Goal: Task Accomplishment & Management: Manage account settings

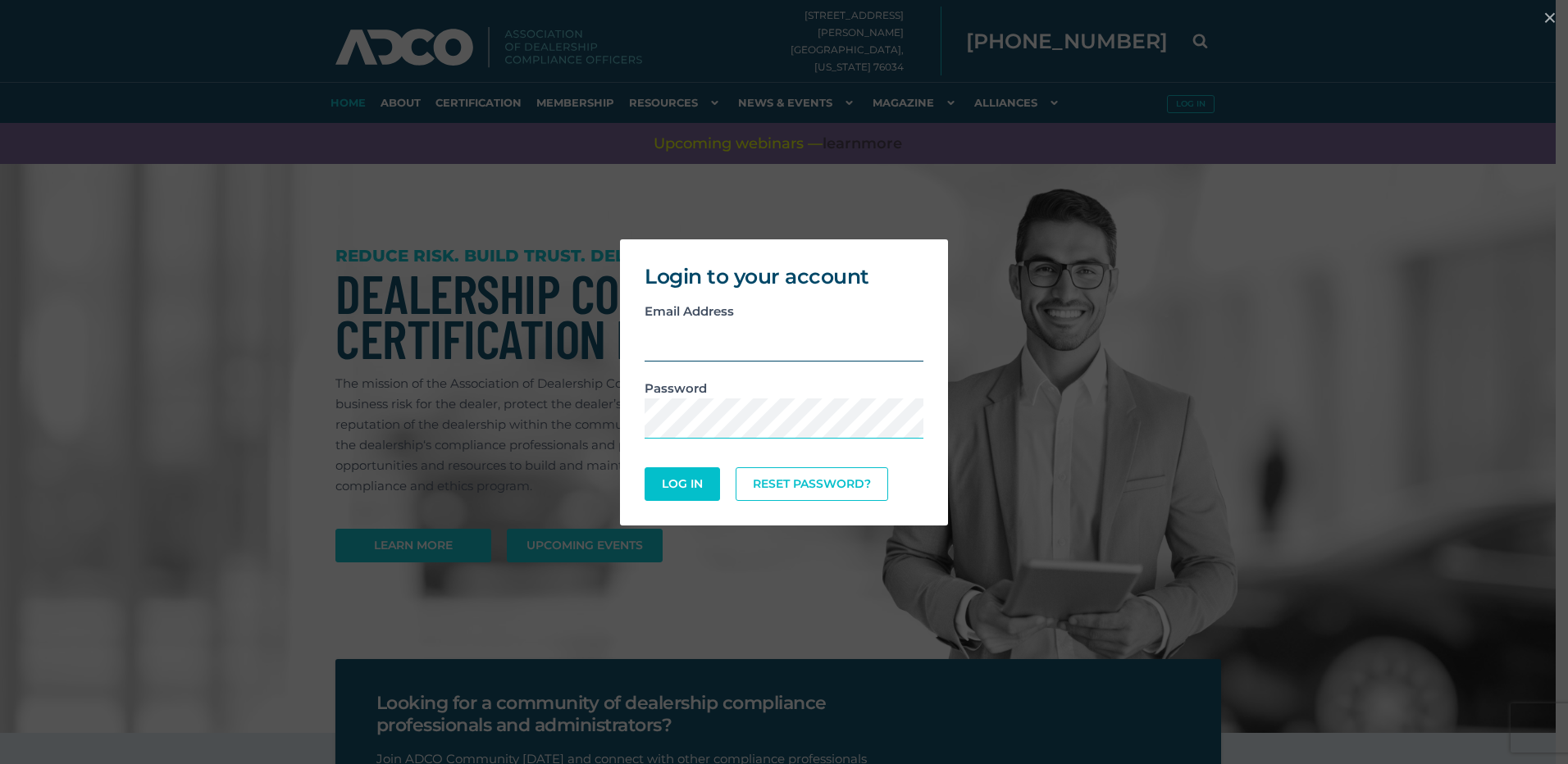
click at [816, 352] on input "email" at bounding box center [784, 341] width 279 height 40
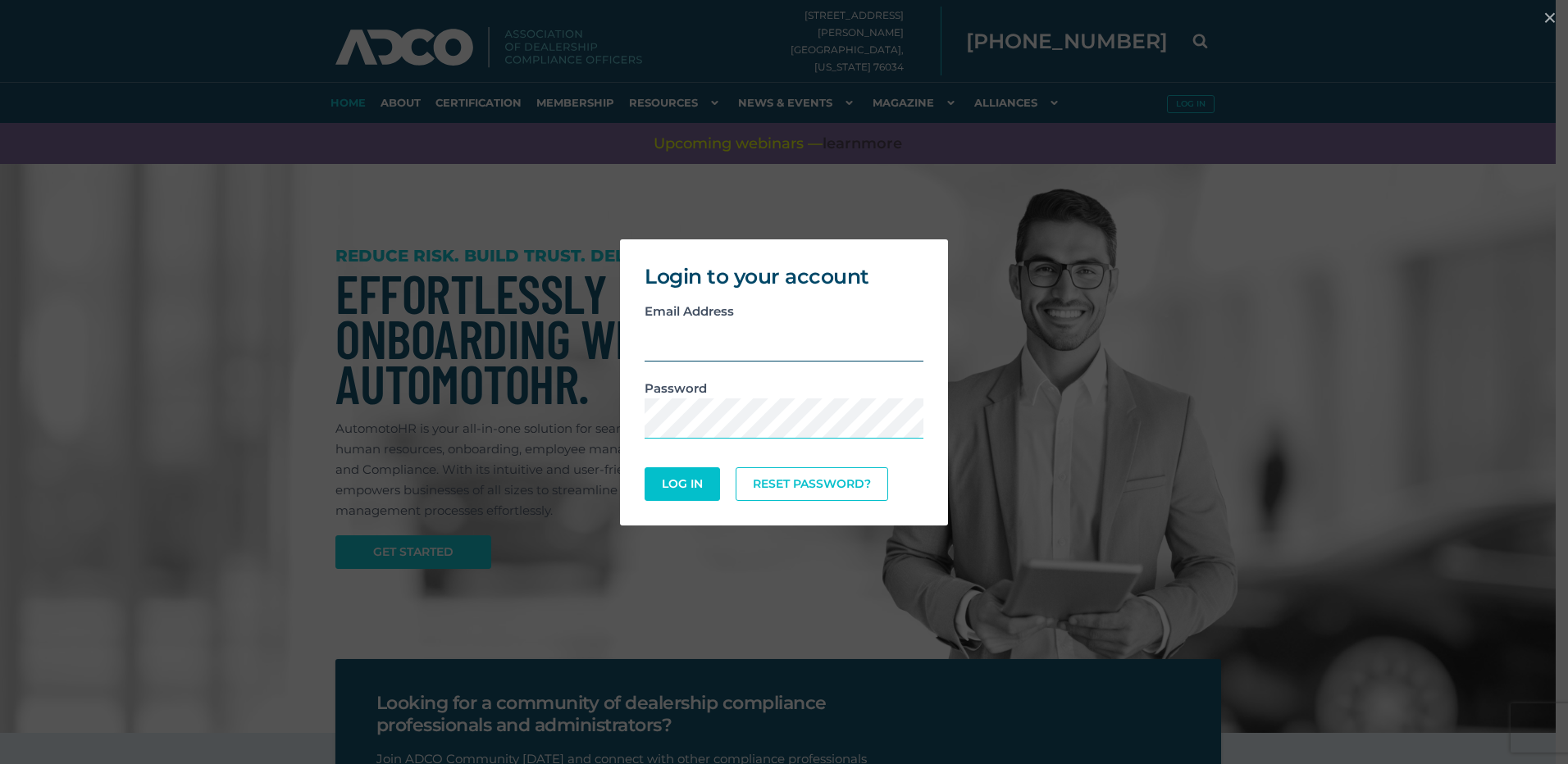
type input "[EMAIL_ADDRESS][DOMAIN_NAME]"
click at [645, 467] on button "Log In" at bounding box center [682, 484] width 76 height 34
click at [685, 474] on button "Log In" at bounding box center [682, 483] width 71 height 32
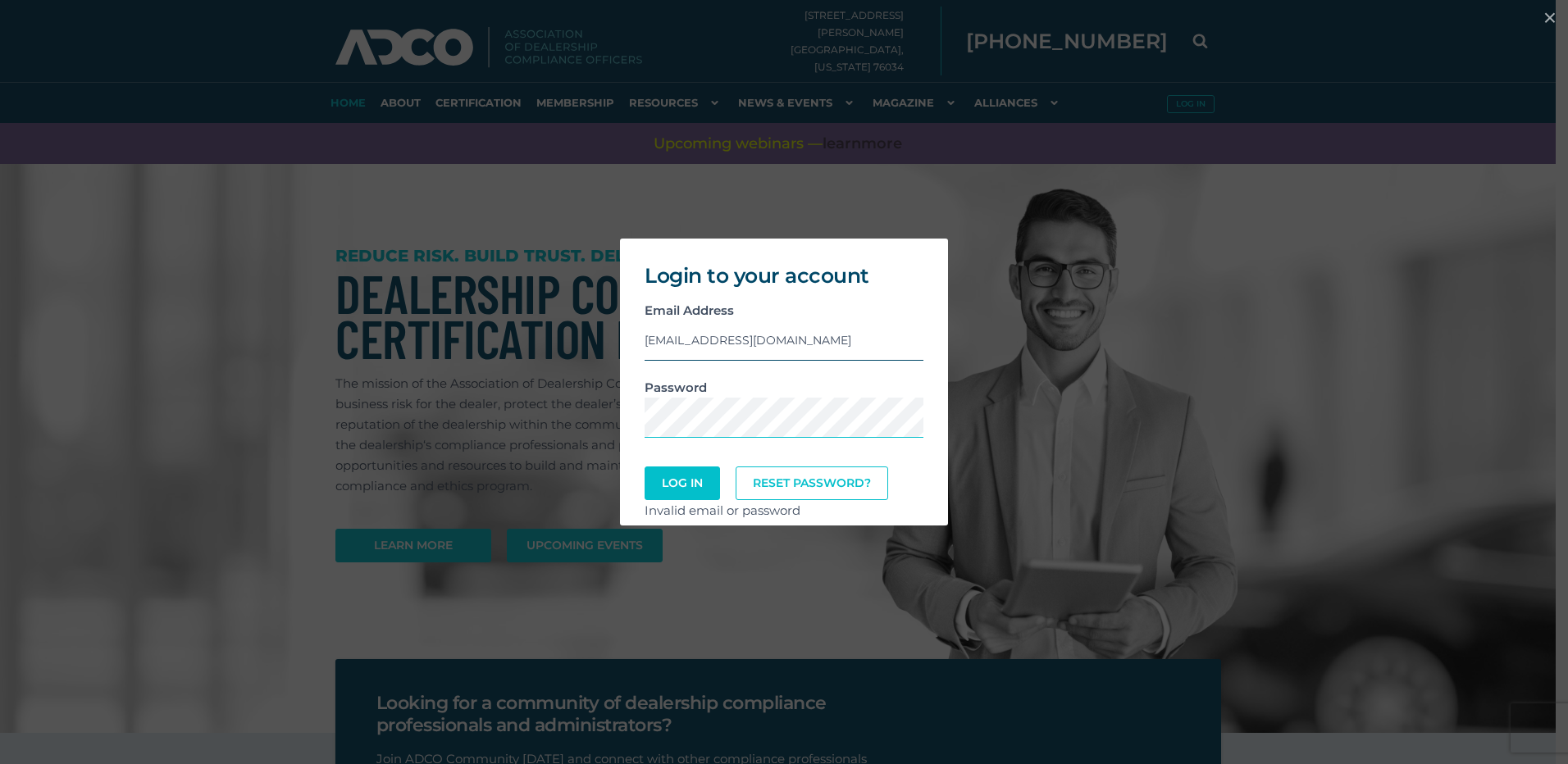
click at [687, 343] on input "[EMAIL_ADDRESS][DOMAIN_NAME]" at bounding box center [784, 340] width 279 height 40
click at [779, 344] on input "[EMAIL_ADDRESS][DOMAIN_NAME]" at bounding box center [784, 340] width 279 height 40
click at [715, 481] on button "Log In" at bounding box center [682, 483] width 71 height 32
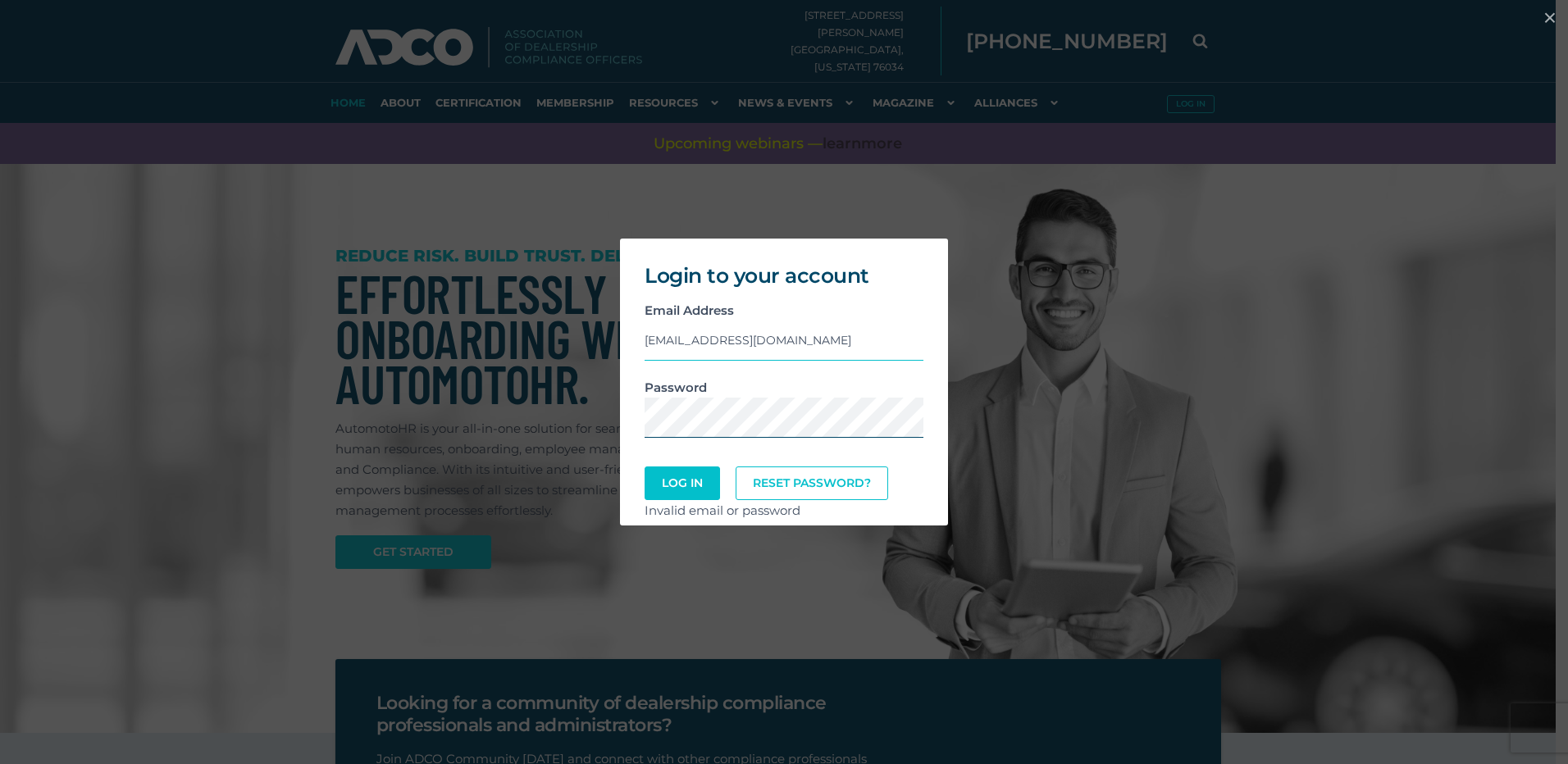
click at [529, 412] on div "Login to your account Email Address [EMAIL_ADDRESS][DOMAIN_NAME] Password Log I…" at bounding box center [784, 381] width 1554 height 303
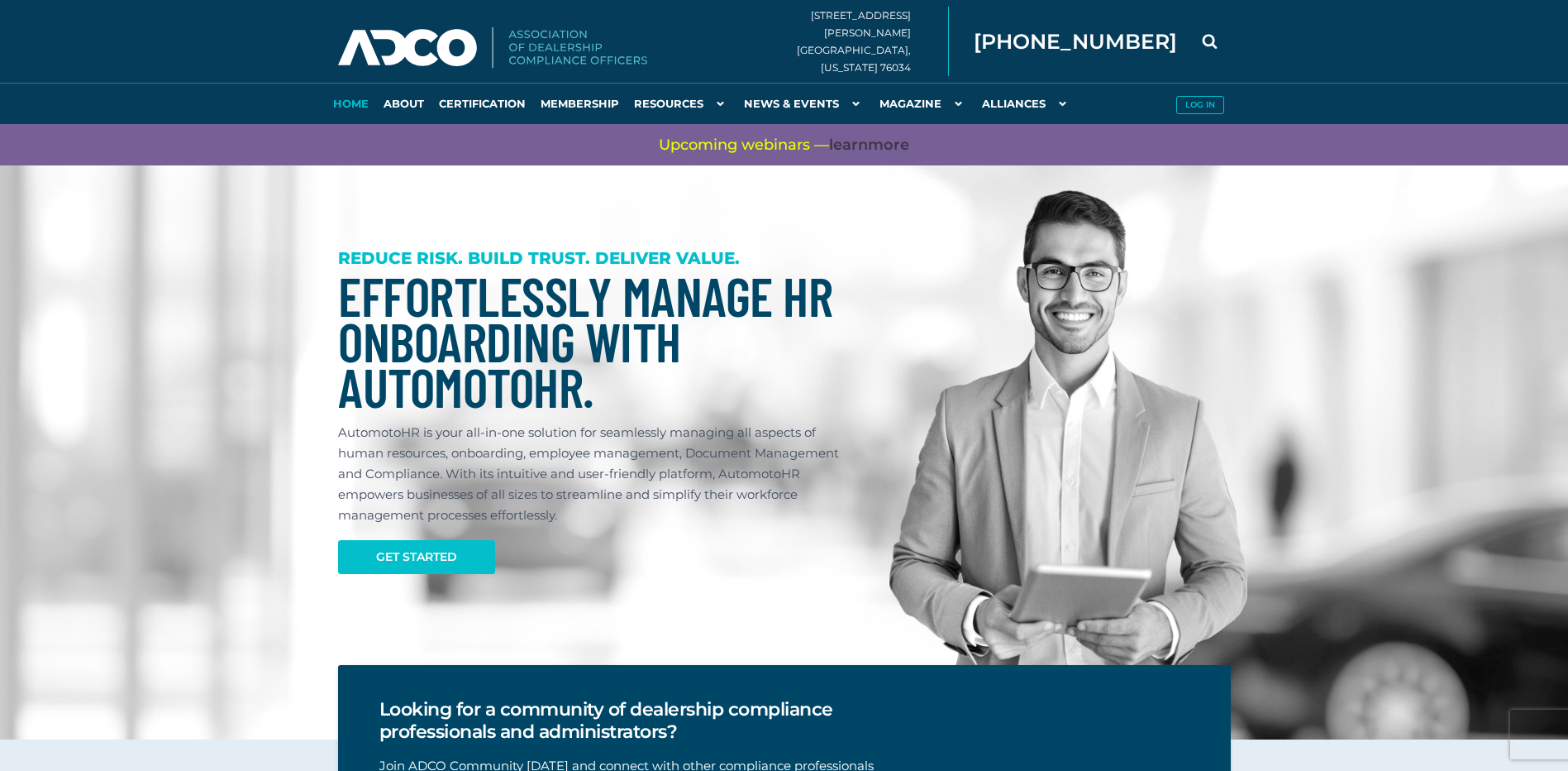
click at [1183, 93] on link "Log in" at bounding box center [1200, 103] width 62 height 41
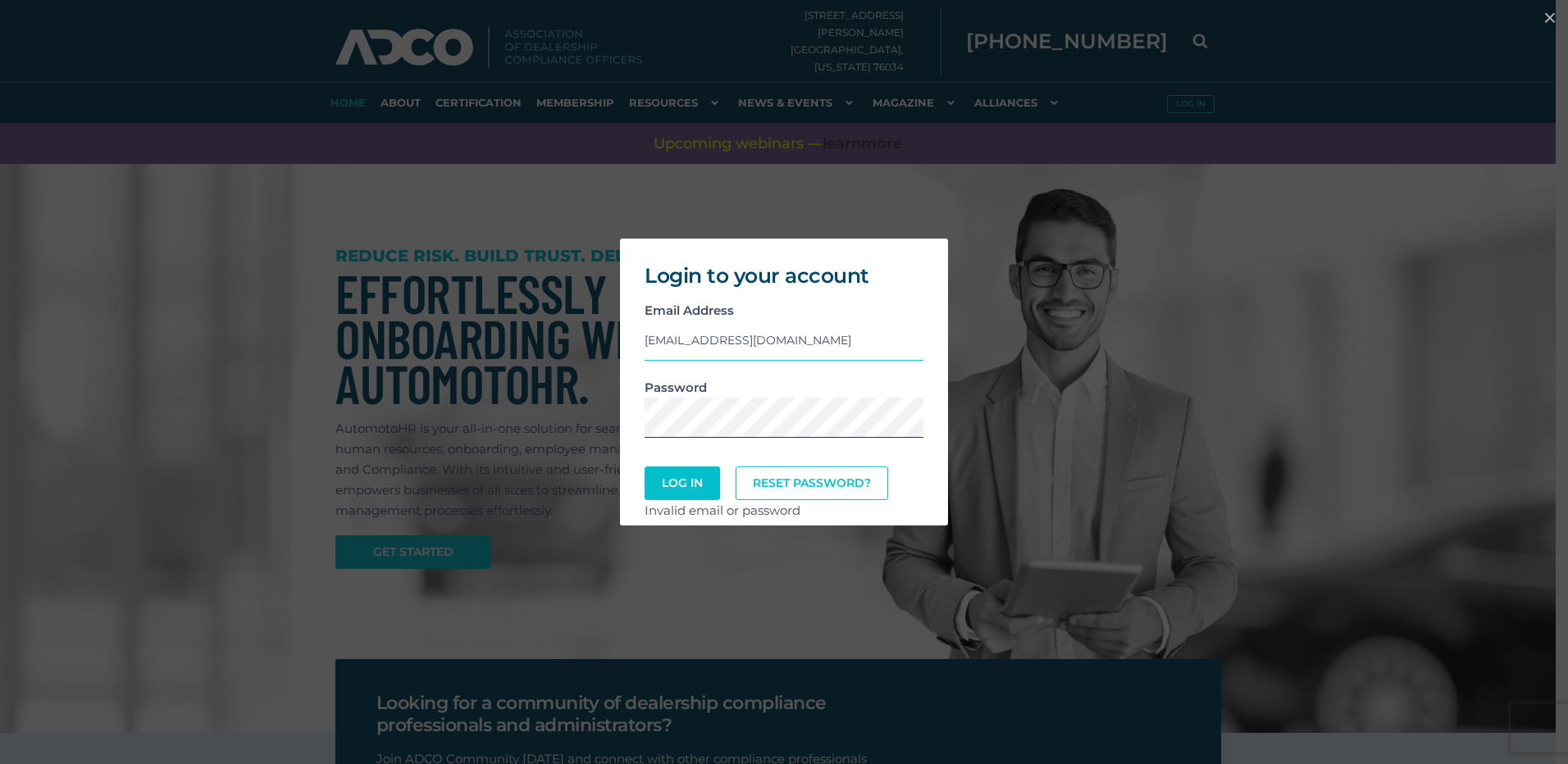
click at [584, 416] on div "Login to your account Email Address [EMAIL_ADDRESS][DOMAIN_NAME] Password Log I…" at bounding box center [784, 381] width 1554 height 303
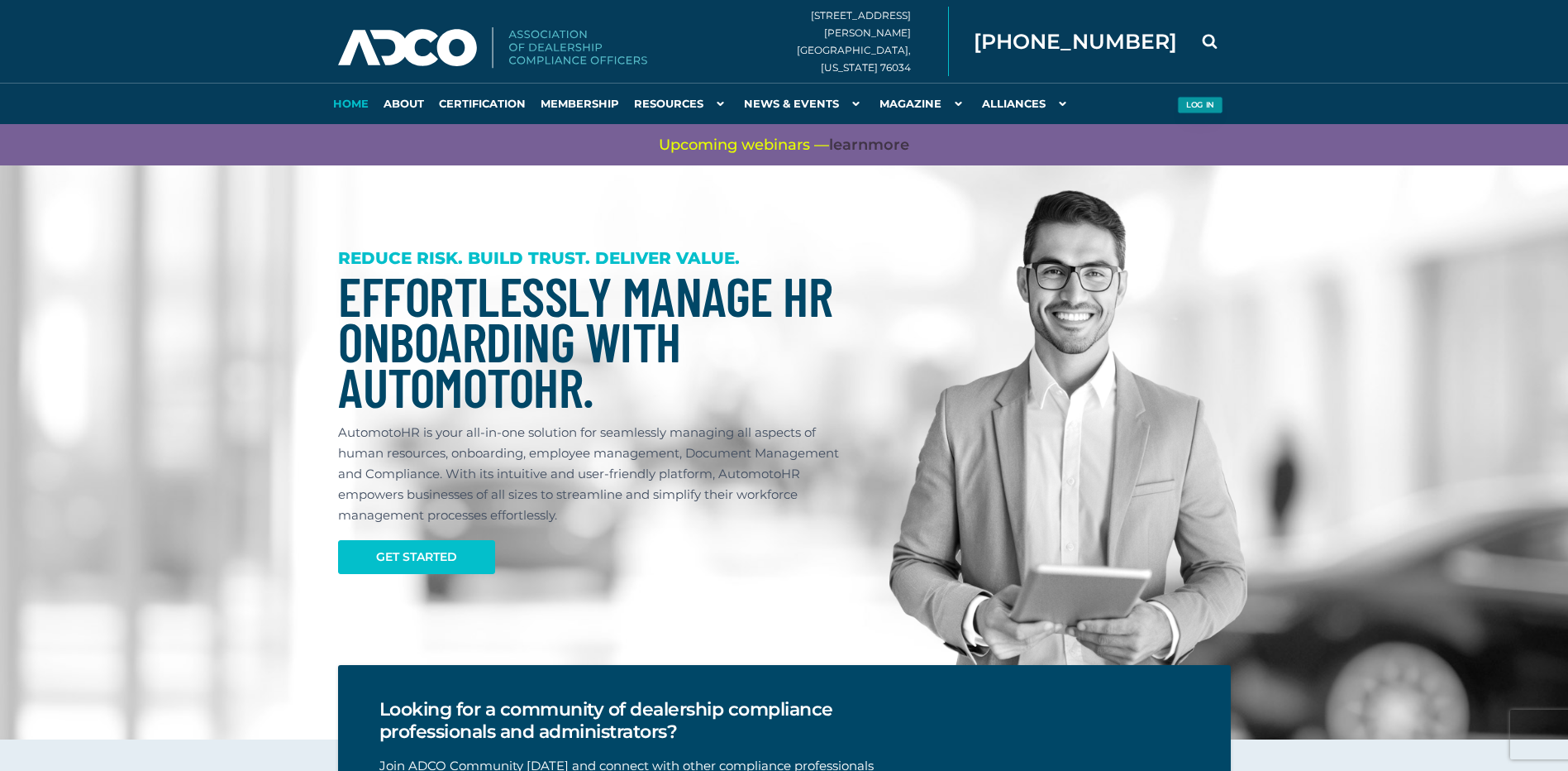
click at [1177, 98] on button "Log in" at bounding box center [1200, 105] width 46 height 18
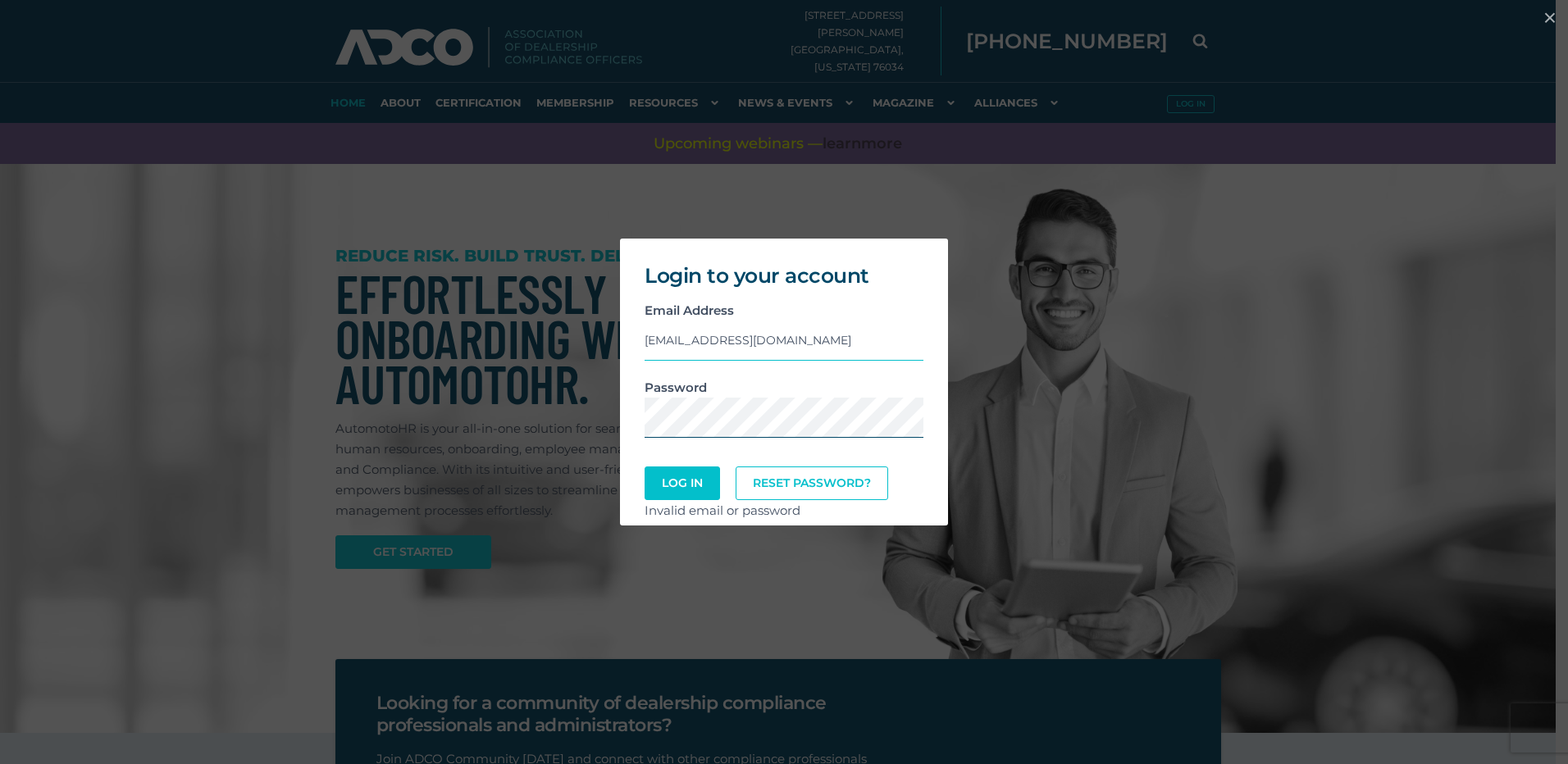
click at [592, 417] on div "Login to your account Email Address [EMAIL_ADDRESS][DOMAIN_NAME] Password Log I…" at bounding box center [784, 381] width 1554 height 303
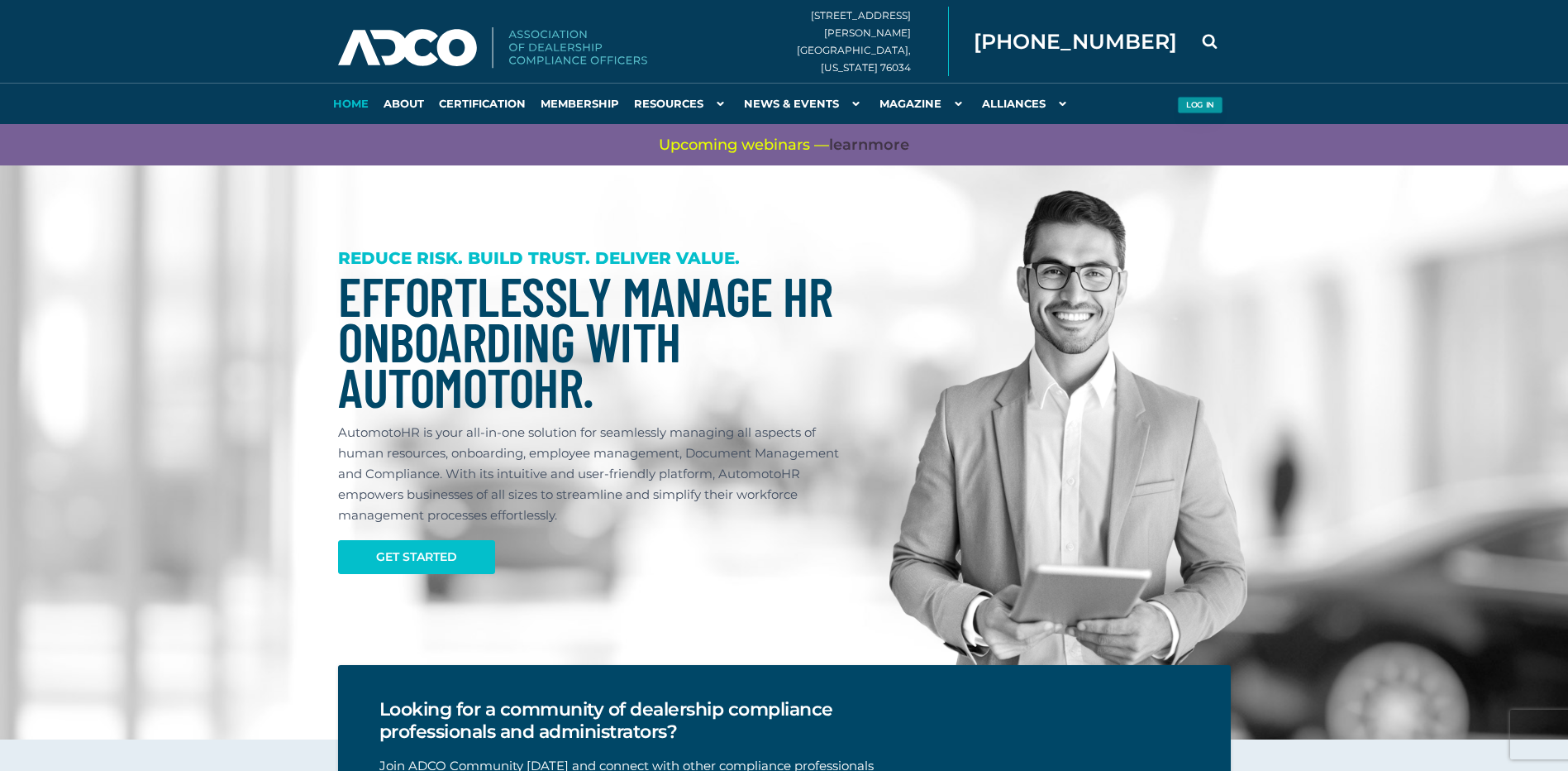
click at [1184, 96] on button "Log in" at bounding box center [1200, 105] width 46 height 18
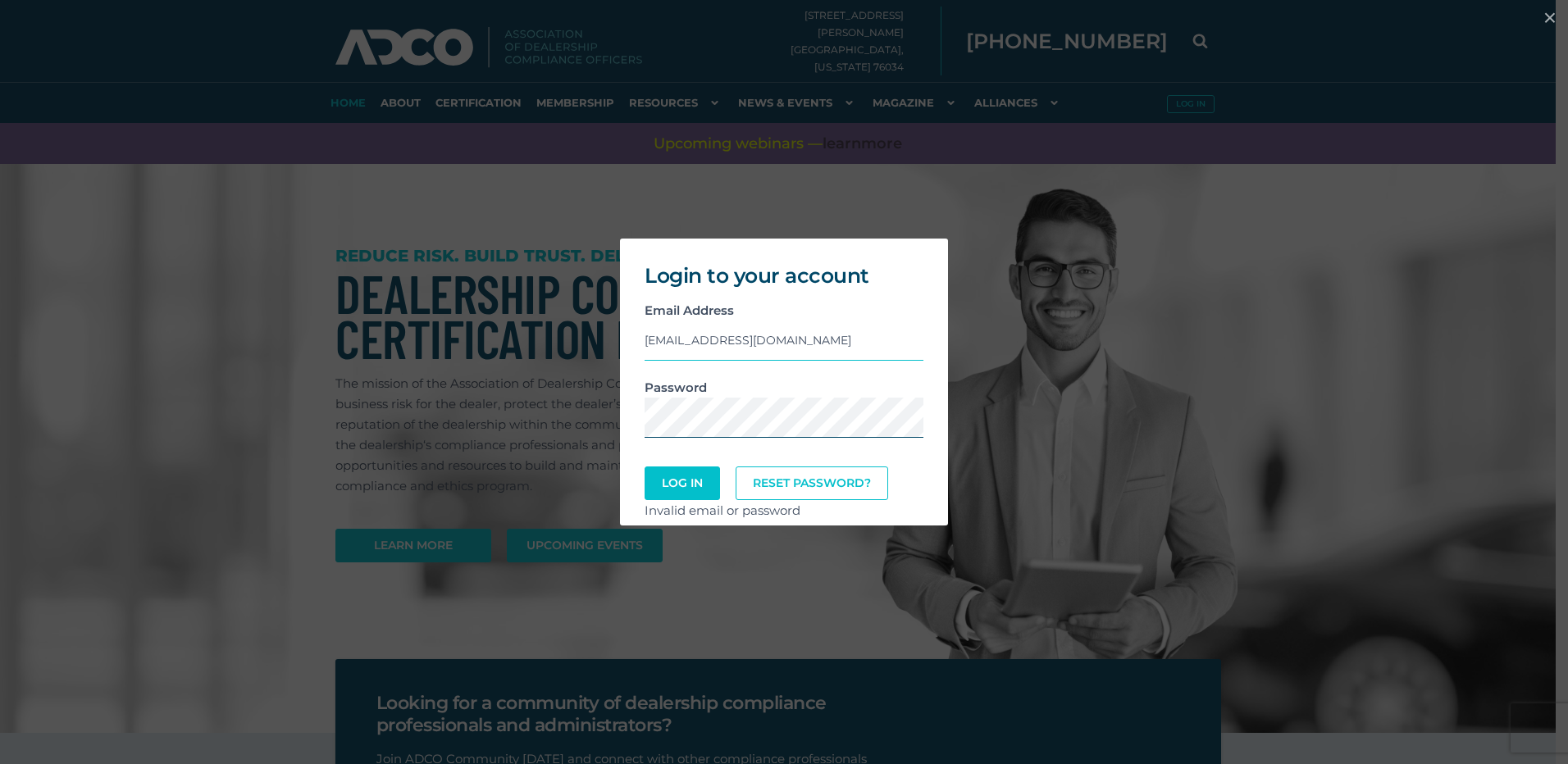
click at [645, 466] on button "Log In" at bounding box center [682, 483] width 76 height 34
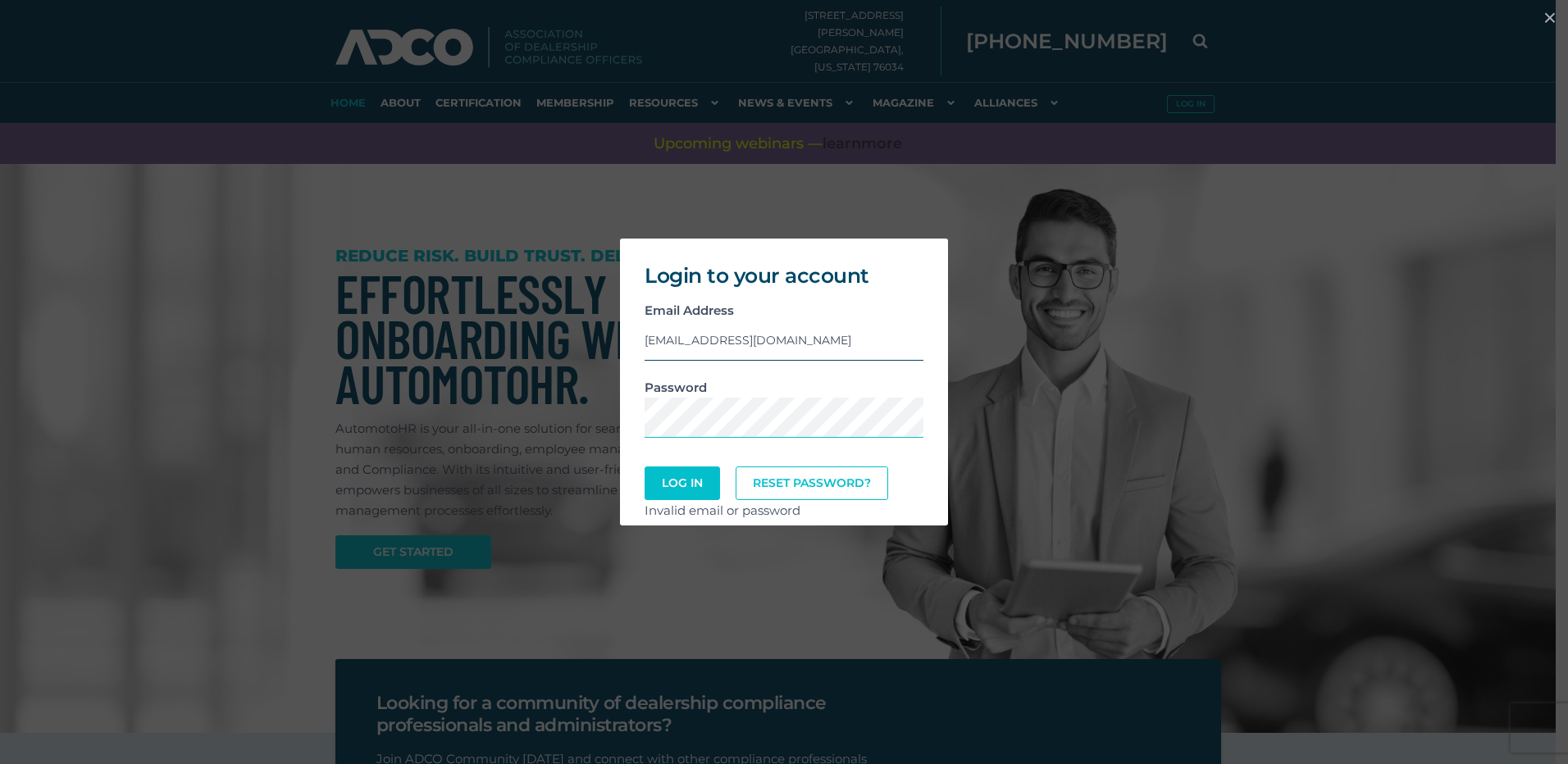
drag, startPoint x: 830, startPoint y: 345, endPoint x: 581, endPoint y: 362, distance: 249.6
click at [581, 362] on div "Login to your account Email Address [EMAIL_ADDRESS][DOMAIN_NAME] Password Log I…" at bounding box center [784, 381] width 1554 height 303
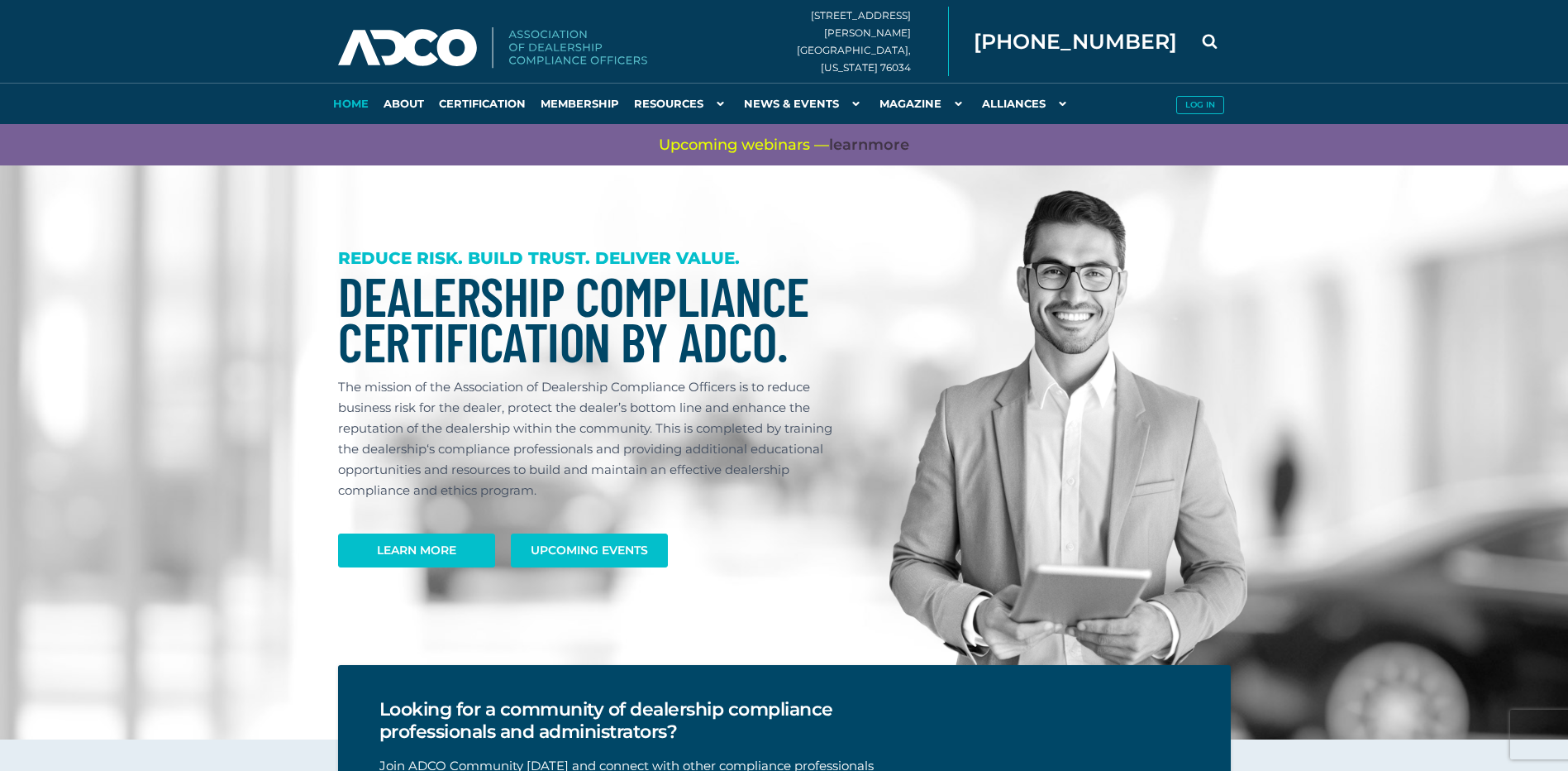
click at [1196, 94] on link "Log in" at bounding box center [1200, 103] width 62 height 41
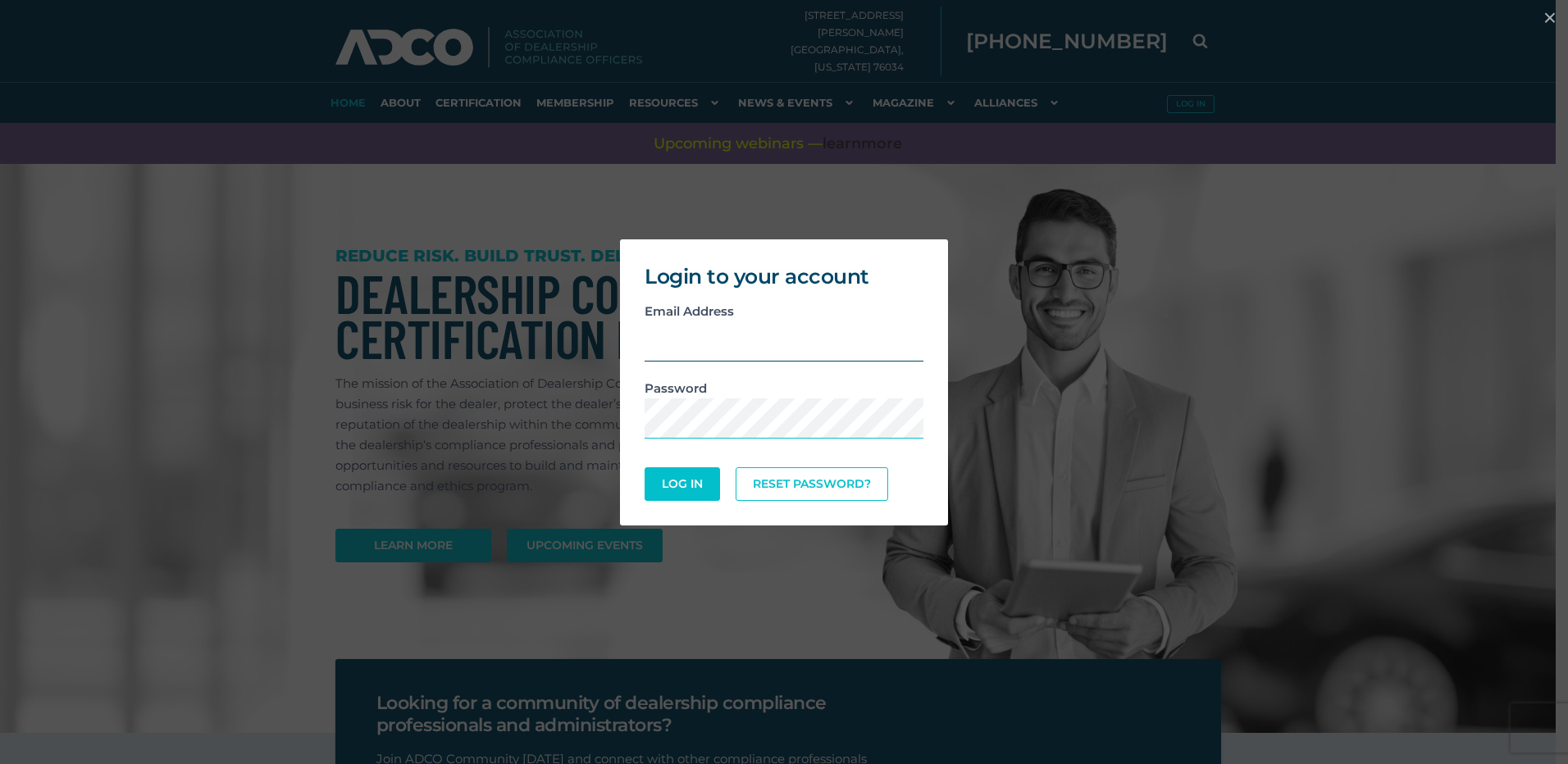
click at [824, 351] on input "email" at bounding box center [784, 341] width 279 height 40
type input "[EMAIL_ADDRESS][DOMAIN_NAME]"
click at [819, 439] on div "Password" at bounding box center [784, 416] width 303 height 77
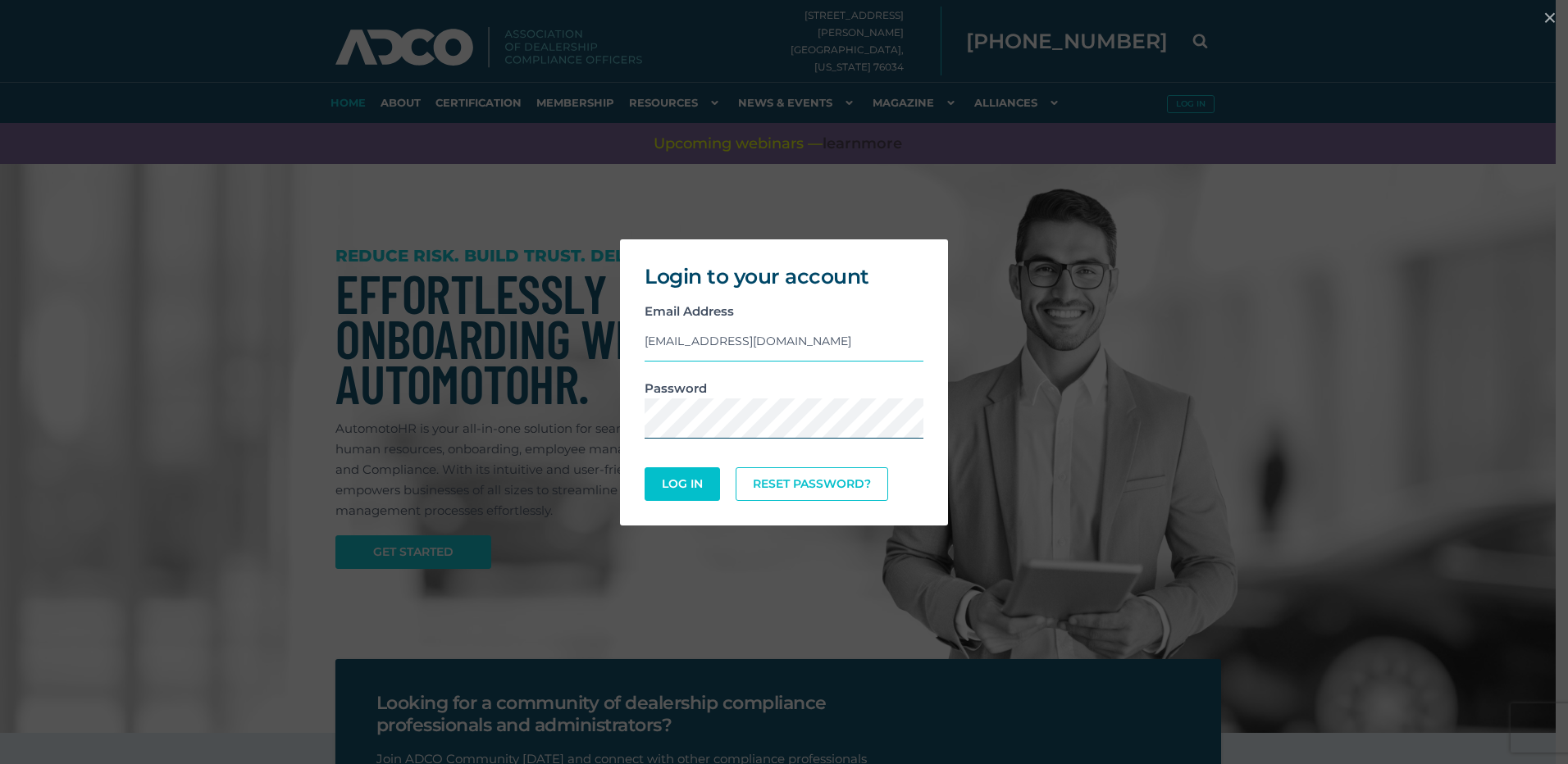
click at [645, 467] on button "Log In" at bounding box center [682, 484] width 76 height 34
